Goal: Use online tool/utility: Utilize a website feature to perform a specific function

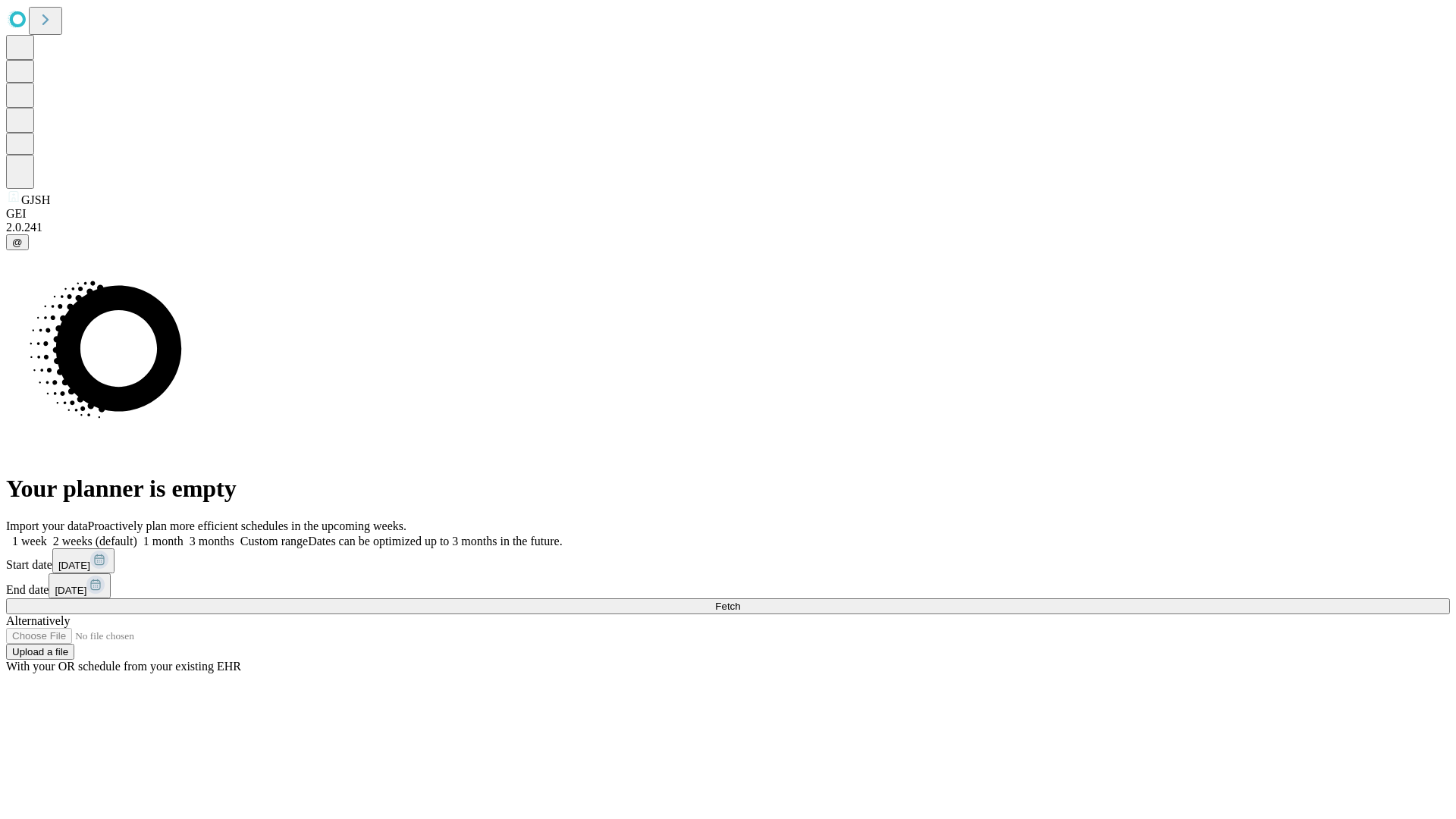
click at [740, 600] on span "Fetch" at bounding box center [727, 605] width 25 height 11
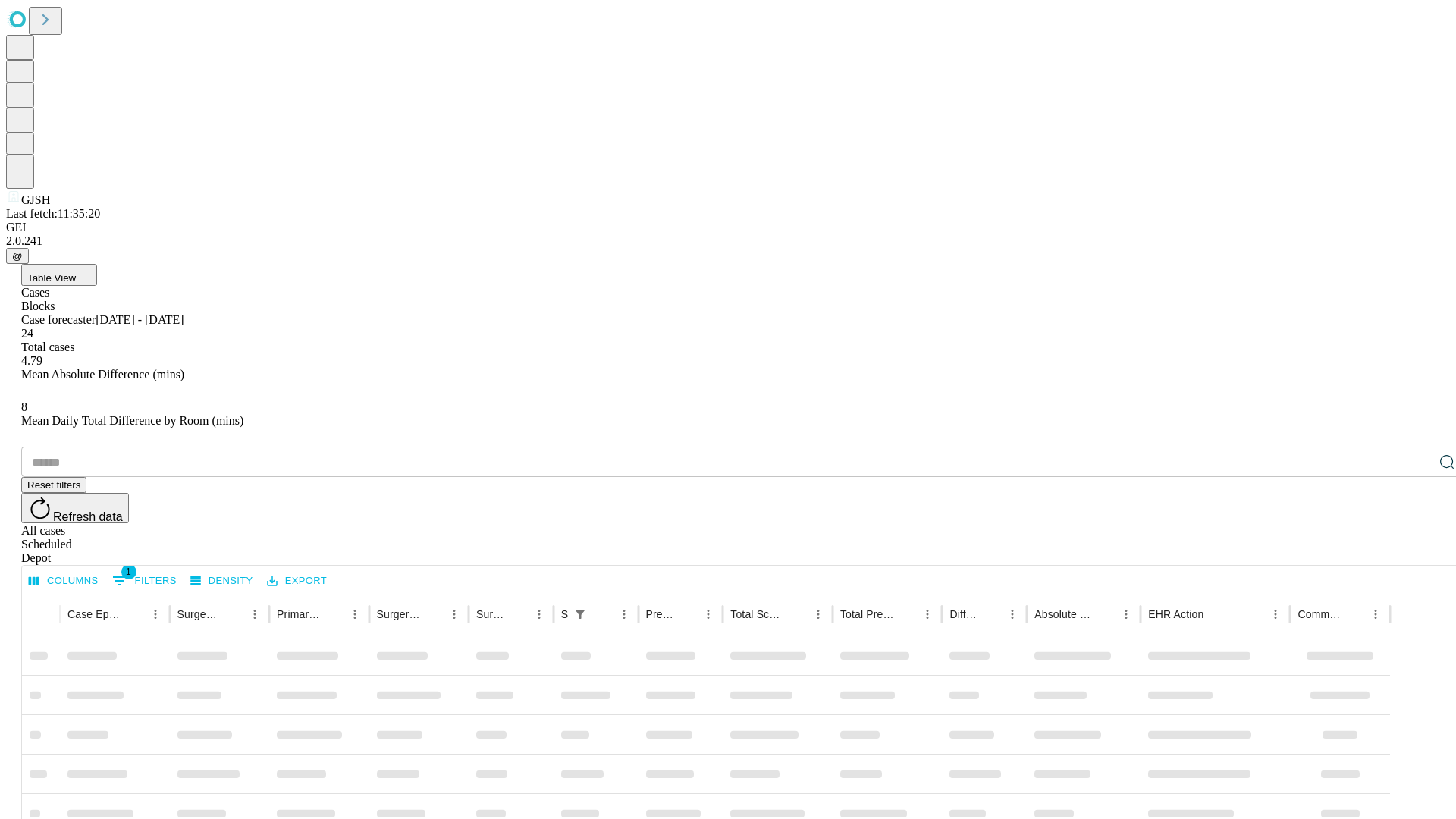
click at [76, 272] on span "Table View" at bounding box center [52, 278] width 48 height 11
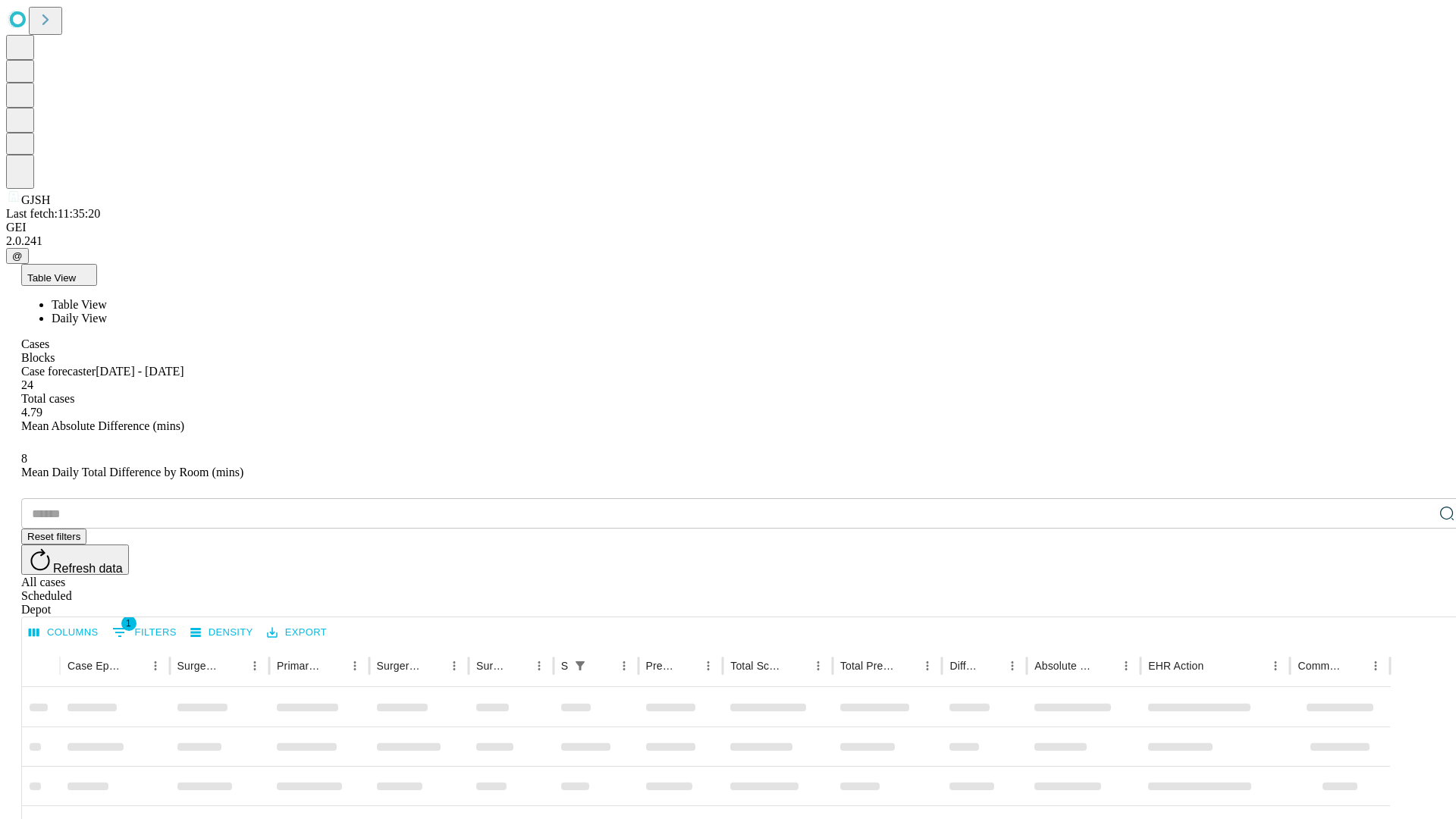
click at [107, 311] on span "Daily View" at bounding box center [79, 317] width 55 height 13
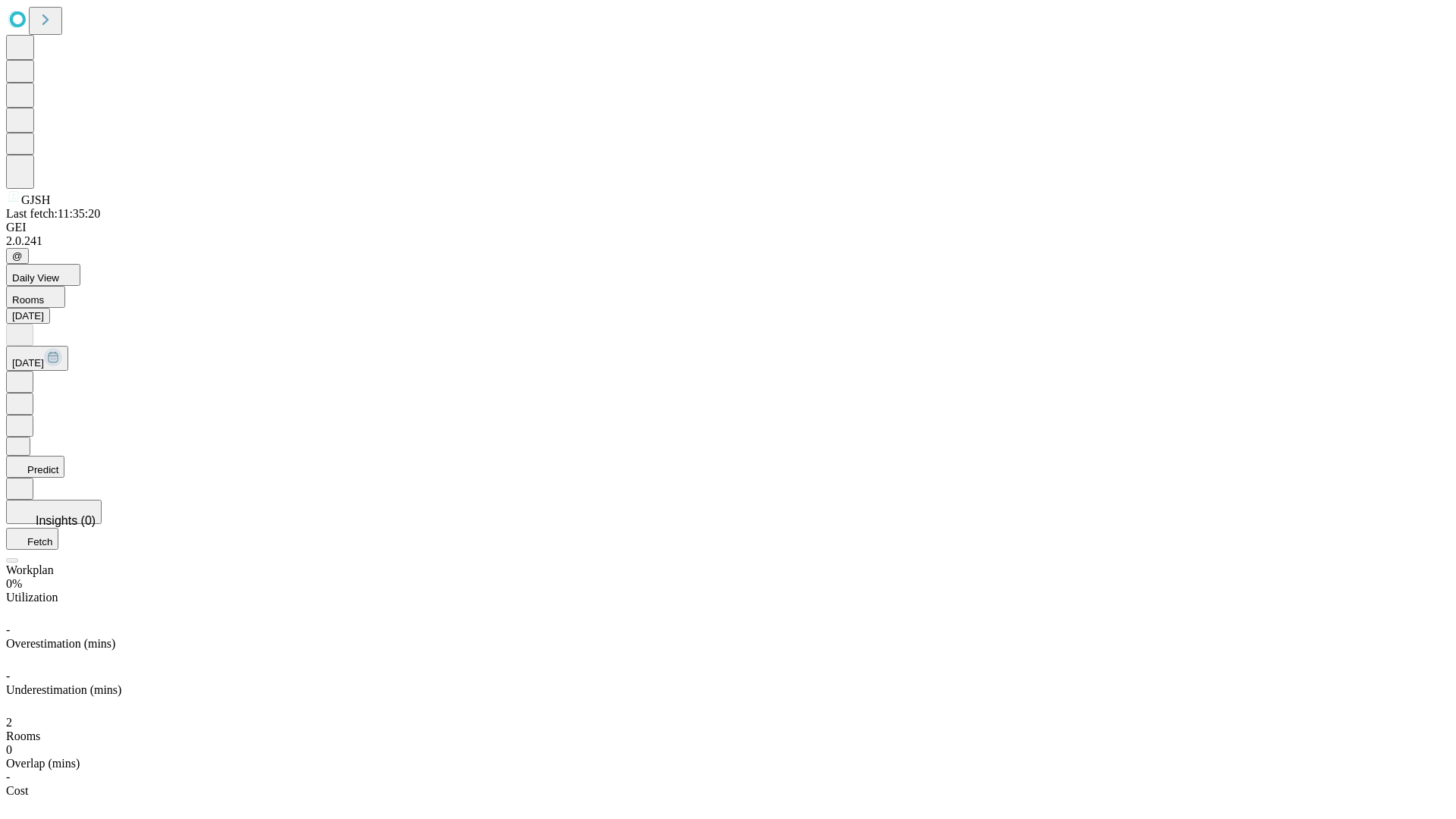
click at [65, 455] on button "Predict" at bounding box center [35, 466] width 59 height 22
